Goal: Navigation & Orientation: Understand site structure

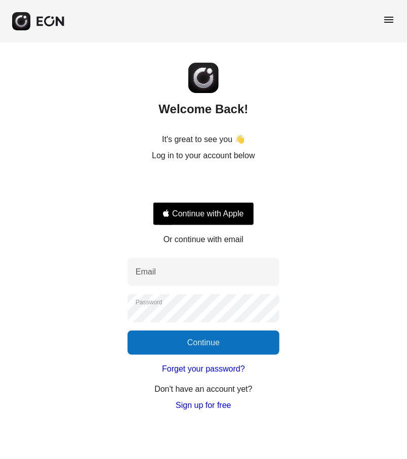
click at [321, 137] on div "Welcome Back! It's great to see you 👋 Log in to your account below Continue wit…" at bounding box center [203, 227] width 407 height 369
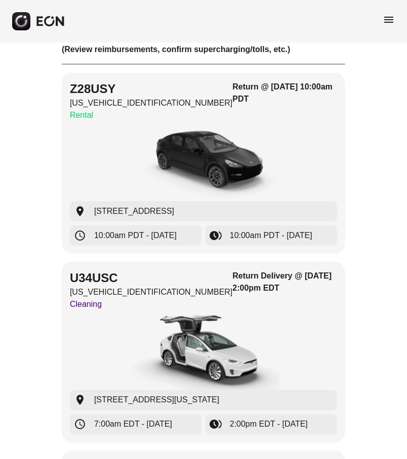
scroll to position [63, 0]
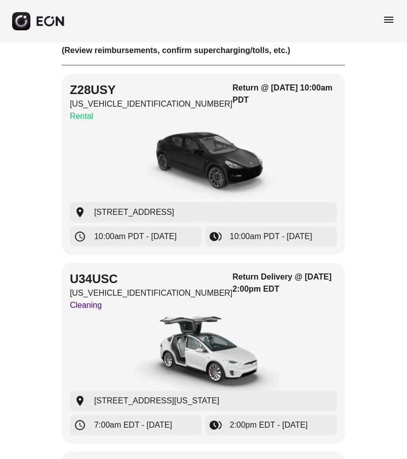
click at [385, 21] on span "menu" at bounding box center [389, 20] width 12 height 12
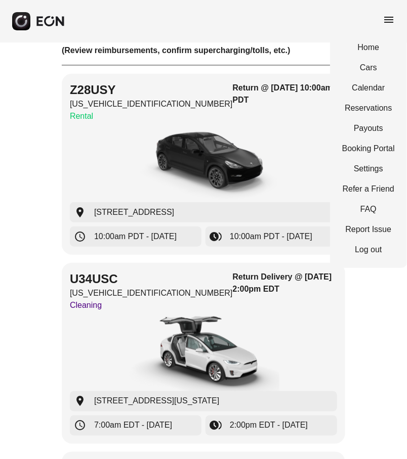
click at [385, 21] on span "menu" at bounding box center [389, 20] width 12 height 12
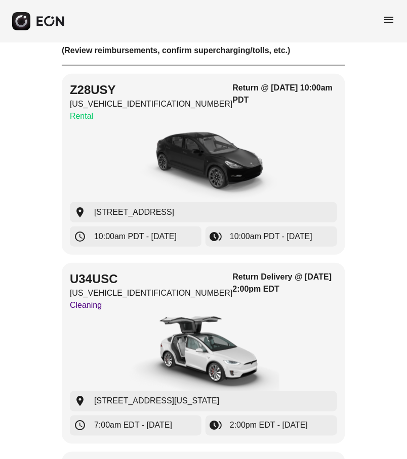
click at [385, 21] on span "menu" at bounding box center [389, 20] width 12 height 12
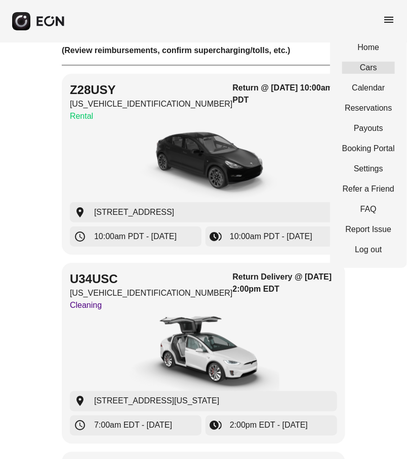
click at [374, 66] on link "Cars" at bounding box center [368, 68] width 53 height 12
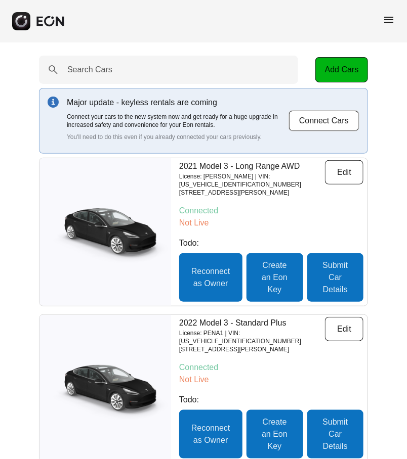
click at [386, 16] on span "menu" at bounding box center [389, 20] width 12 height 12
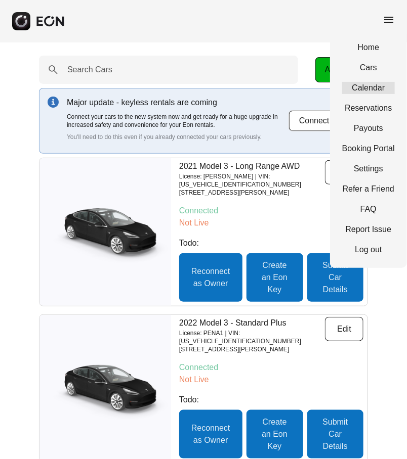
click at [368, 87] on link "Calendar" at bounding box center [368, 88] width 53 height 12
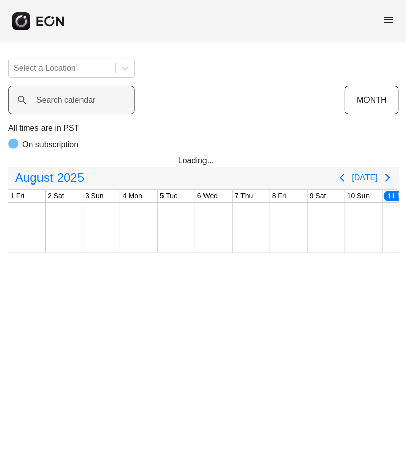
scroll to position [0, 375]
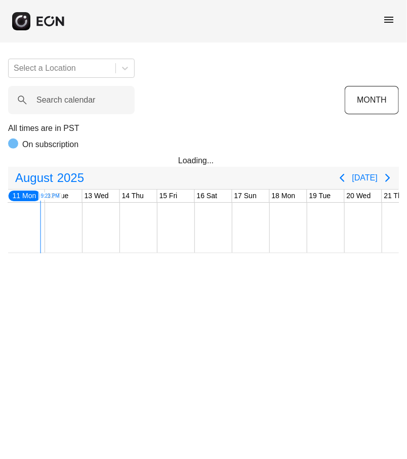
click at [388, 25] on span "menu" at bounding box center [389, 20] width 12 height 12
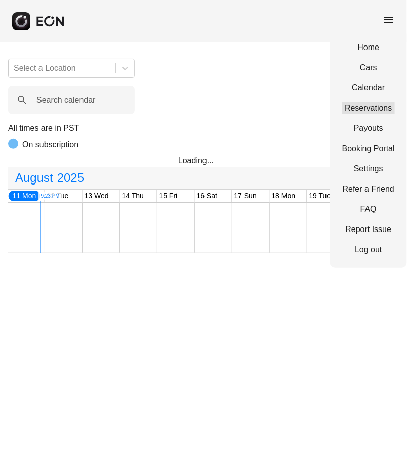
click at [377, 106] on link "Reservations" at bounding box center [368, 108] width 53 height 12
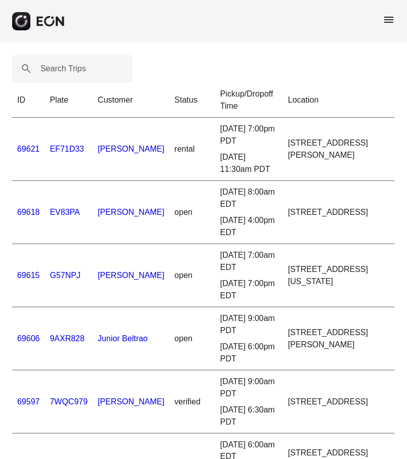
click at [390, 22] on span "menu" at bounding box center [389, 20] width 12 height 12
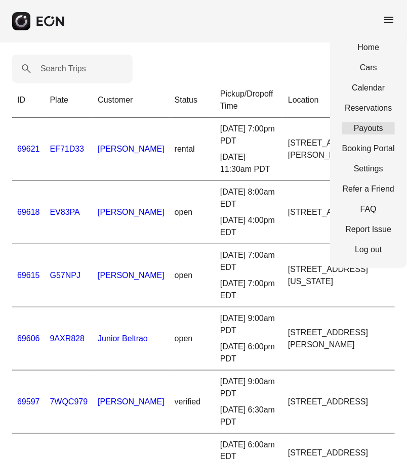
click at [364, 129] on link "Payouts" at bounding box center [368, 128] width 53 height 12
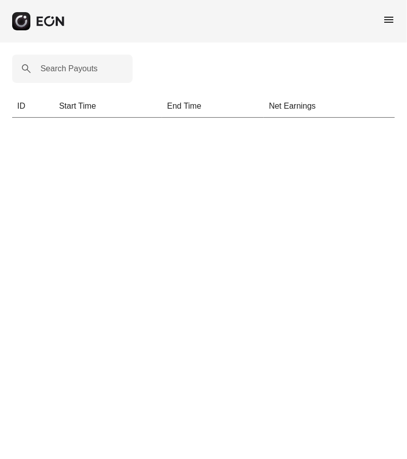
click at [386, 23] on span "menu" at bounding box center [389, 20] width 12 height 12
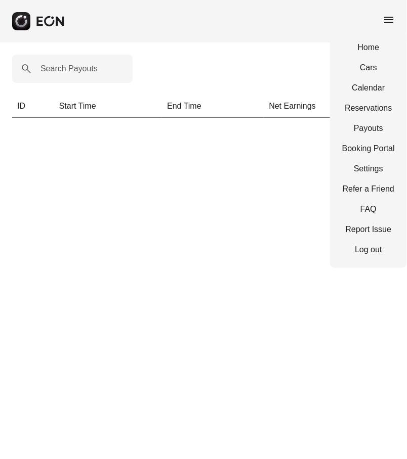
click at [252, 130] on html "menu Home Cars Calendar Reservations Payouts Booking Portal Settings Refer a Fr…" at bounding box center [203, 65] width 407 height 130
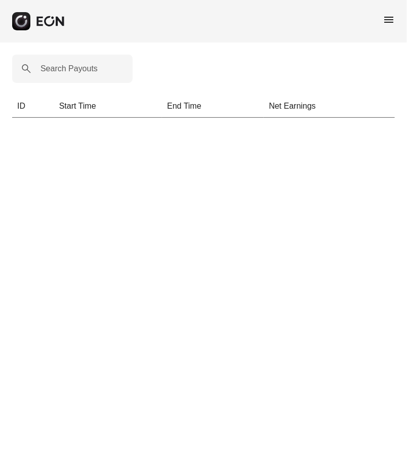
click at [392, 17] on span "menu" at bounding box center [389, 20] width 12 height 12
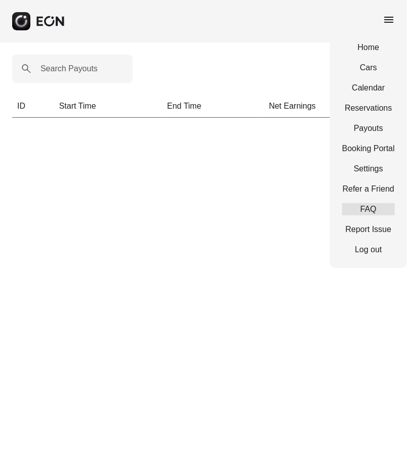
click at [367, 211] on link "FAQ" at bounding box center [368, 209] width 53 height 12
